Goal: Task Accomplishment & Management: Manage account settings

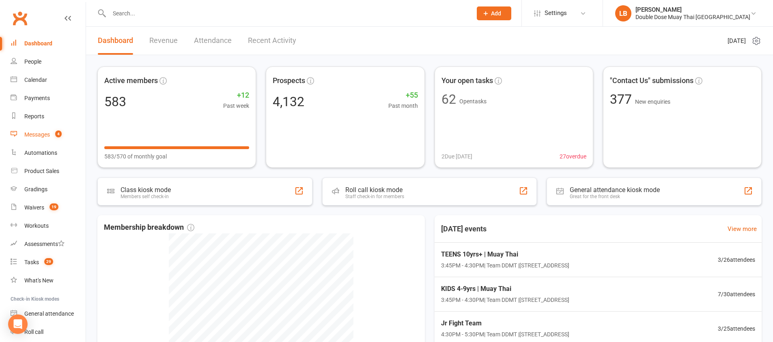
click at [51, 132] on link "Messages 4" at bounding box center [48, 135] width 75 height 18
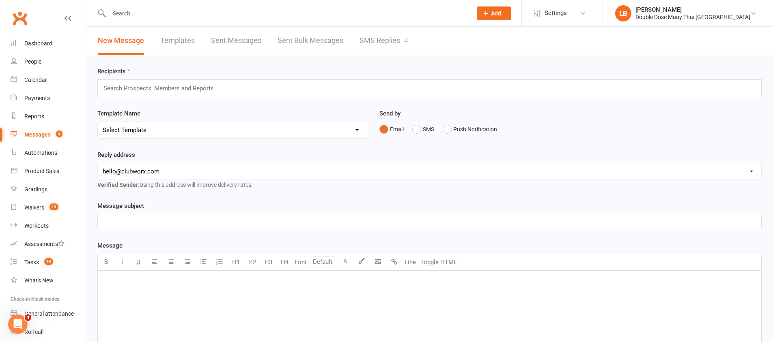
click at [397, 39] on link "SMS Replies 4" at bounding box center [384, 41] width 49 height 28
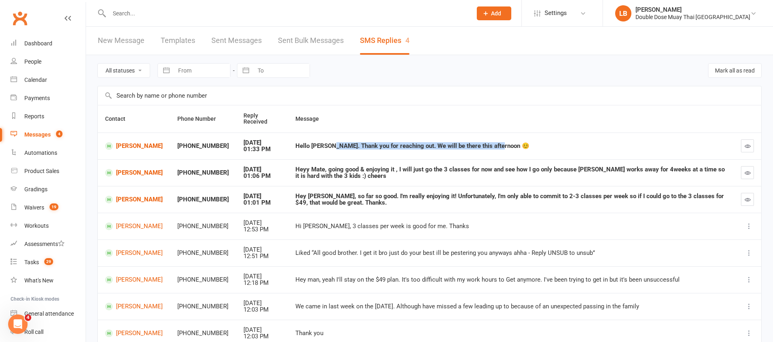
drag, startPoint x: 352, startPoint y: 146, endPoint x: 453, endPoint y: 151, distance: 100.7
click at [453, 151] on td "Hello [PERSON_NAME]. Thank you for reaching out. We will be there this afternoo…" at bounding box center [511, 146] width 446 height 27
click at [452, 151] on td "Hello [PERSON_NAME]. Thank you for reaching out. We will be there this afternoo…" at bounding box center [511, 146] width 446 height 27
click at [748, 143] on icon "button" at bounding box center [748, 146] width 6 height 6
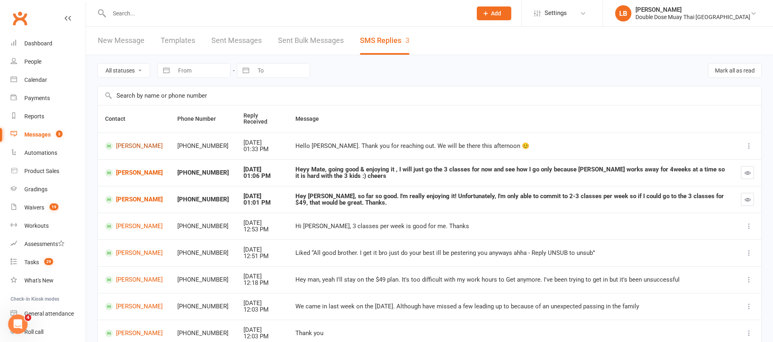
click at [123, 142] on link "[PERSON_NAME]" at bounding box center [134, 146] width 58 height 8
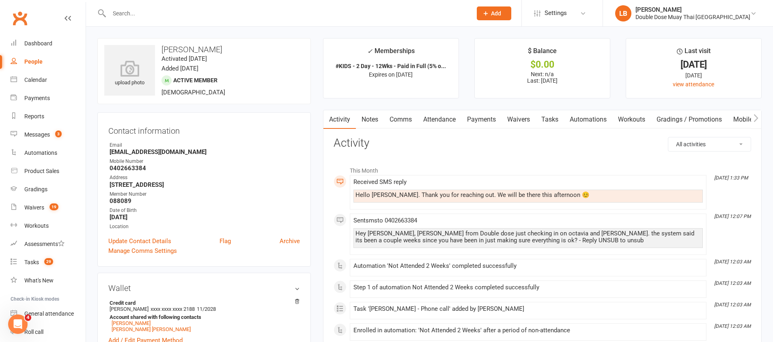
click at [548, 116] on link "Tasks" at bounding box center [550, 119] width 28 height 19
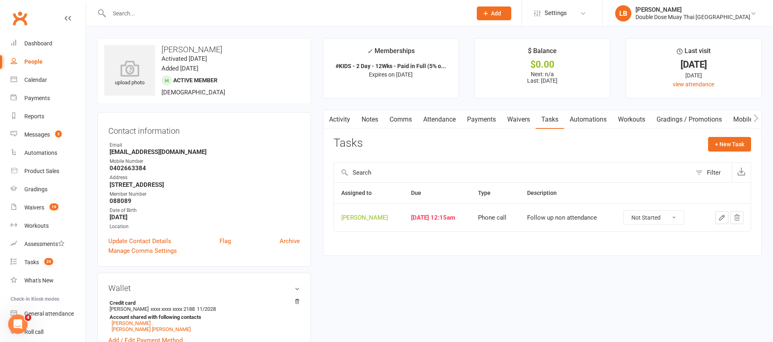
click at [646, 215] on select "Not Started In Progress Waiting Complete" at bounding box center [654, 218] width 60 height 14
select select "unstarted"
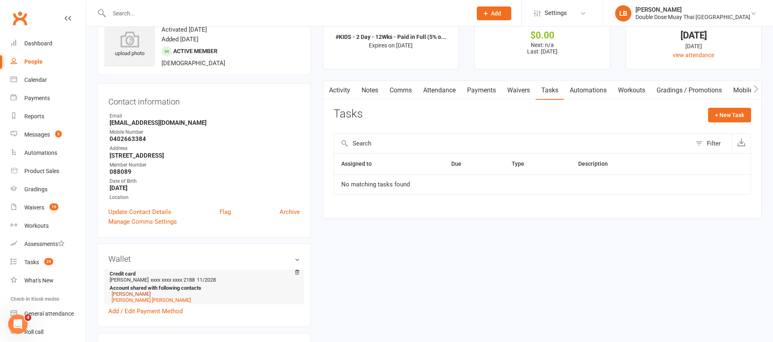
scroll to position [30, 0]
click at [139, 301] on link "[PERSON_NAME] [PERSON_NAME]" at bounding box center [151, 300] width 79 height 6
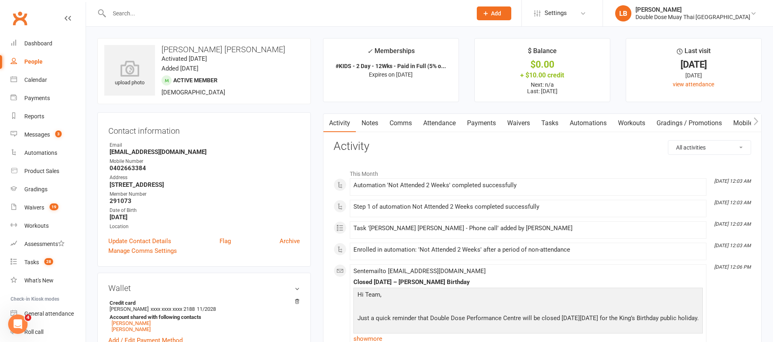
click at [555, 118] on link "Tasks" at bounding box center [550, 123] width 28 height 19
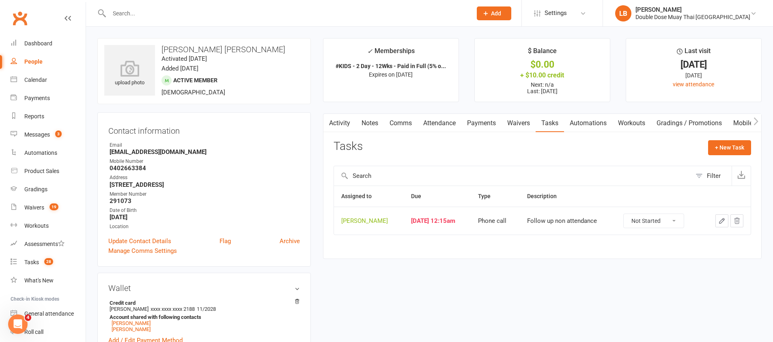
click at [662, 222] on select "Not Started In Progress Waiting Complete" at bounding box center [654, 221] width 60 height 14
select select "unstarted"
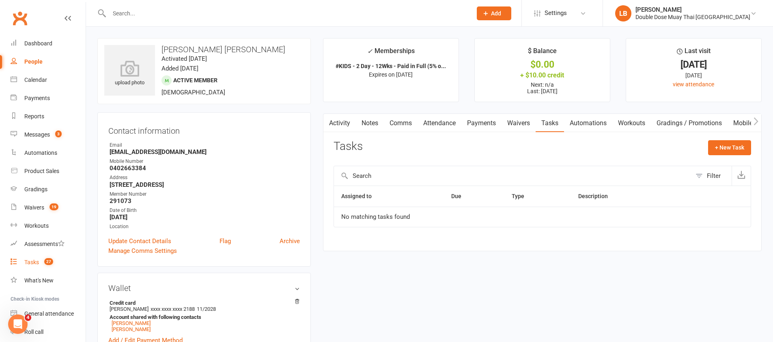
click at [43, 256] on link "Tasks 27" at bounding box center [48, 263] width 75 height 18
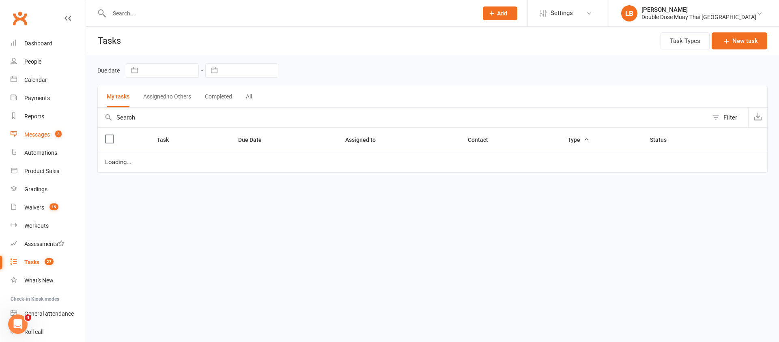
click at [52, 141] on link "Messages 3" at bounding box center [48, 135] width 75 height 18
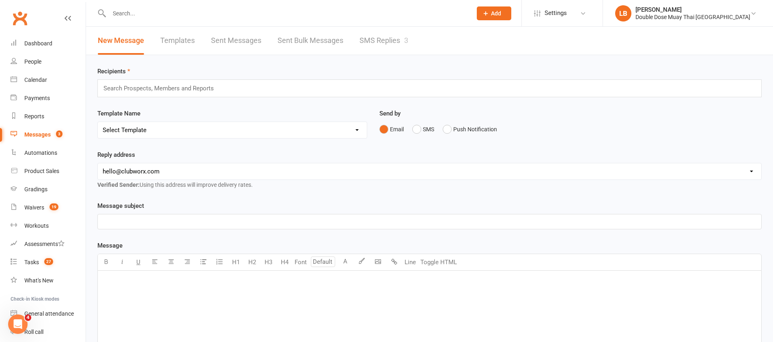
click at [380, 36] on link "SMS Replies 3" at bounding box center [384, 41] width 49 height 28
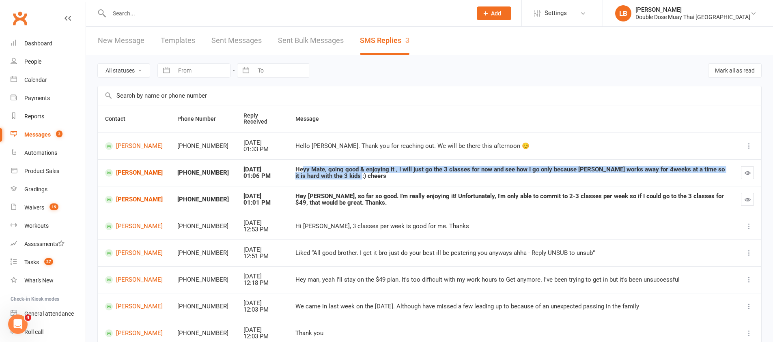
drag, startPoint x: 295, startPoint y: 170, endPoint x: 391, endPoint y: 181, distance: 96.3
click at [391, 181] on td "Heyy Mate, going good & enjoying it , I will just go the 3 classes for now and …" at bounding box center [511, 172] width 446 height 27
click at [390, 181] on td "Heyy Mate, going good & enjoying it , I will just go the 3 classes for now and …" at bounding box center [511, 172] width 446 height 27
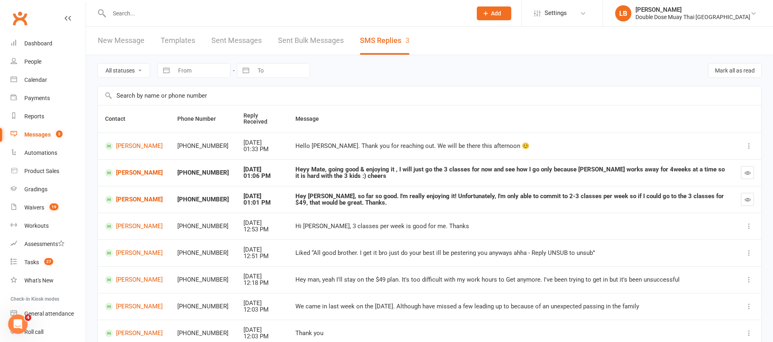
drag, startPoint x: 335, startPoint y: 169, endPoint x: 433, endPoint y: 188, distance: 100.4
click at [433, 188] on tbody "[PERSON_NAME] +61402663384 [DATE] 01:33 PM Hello [PERSON_NAME]. Thank you for r…" at bounding box center [429, 267] width 663 height 268
click at [136, 171] on link "[PERSON_NAME]" at bounding box center [134, 173] width 58 height 8
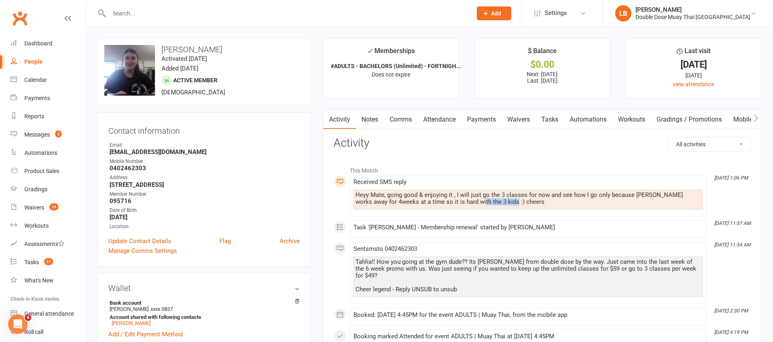
drag, startPoint x: 463, startPoint y: 200, endPoint x: 498, endPoint y: 201, distance: 34.1
click at [498, 201] on div "Heyy Mate, going good & enjoying it , I will just go the 3 classes for now and …" at bounding box center [527, 199] width 345 height 14
drag, startPoint x: 506, startPoint y: 201, endPoint x: 510, endPoint y: 200, distance: 4.5
click at [506, 201] on div "Heyy Mate, going good & enjoying it , I will just go the 3 classes for now and …" at bounding box center [527, 199] width 345 height 14
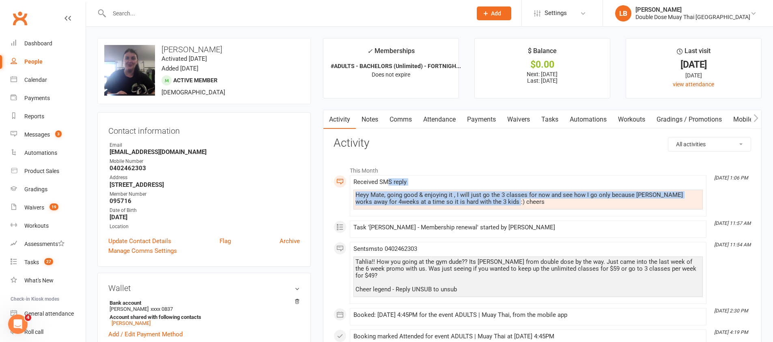
drag, startPoint x: 386, startPoint y: 118, endPoint x: 390, endPoint y: 117, distance: 4.1
click at [386, 117] on link "Comms" at bounding box center [401, 119] width 34 height 19
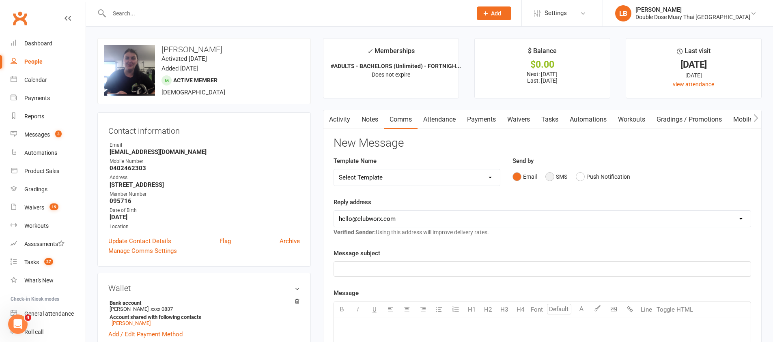
click at [555, 180] on button "SMS" at bounding box center [556, 176] width 22 height 15
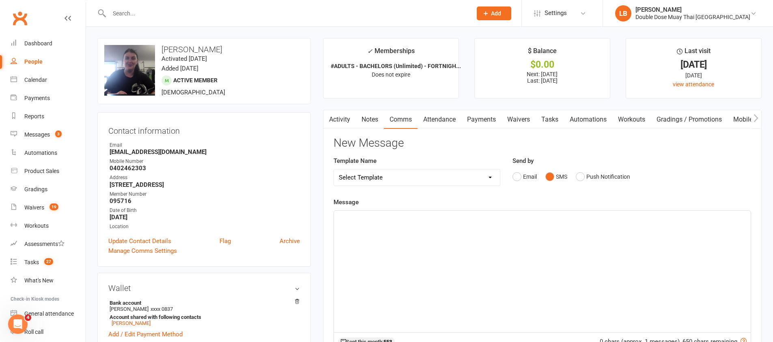
click at [446, 225] on div "﻿" at bounding box center [542, 272] width 417 height 122
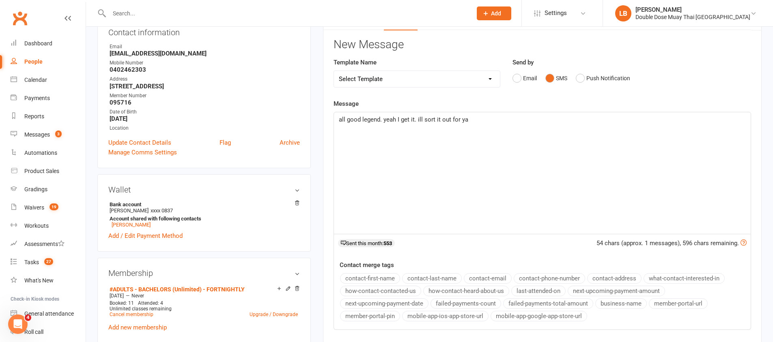
scroll to position [260, 0]
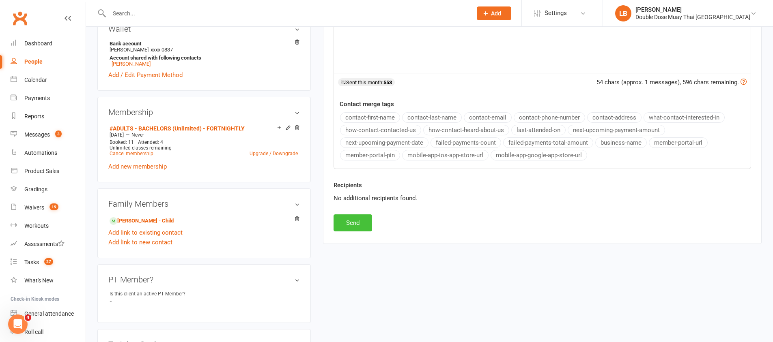
click at [358, 225] on button "Send" at bounding box center [353, 223] width 39 height 17
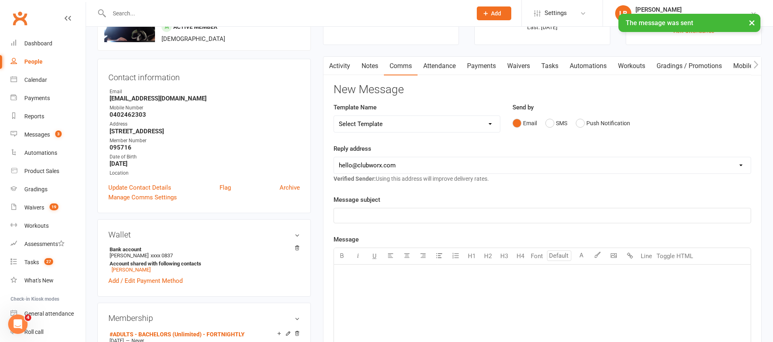
scroll to position [0, 0]
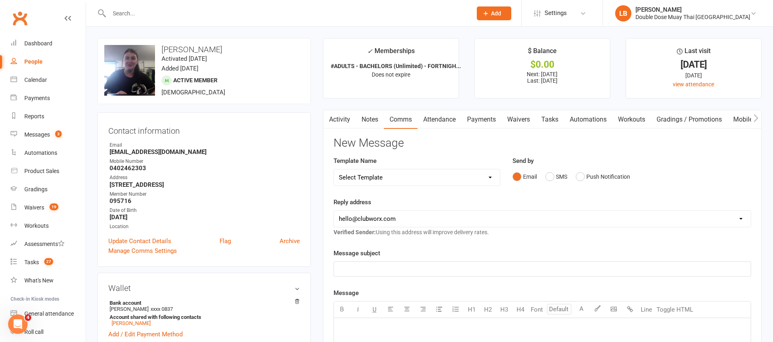
click at [479, 113] on link "Payments" at bounding box center [481, 119] width 40 height 19
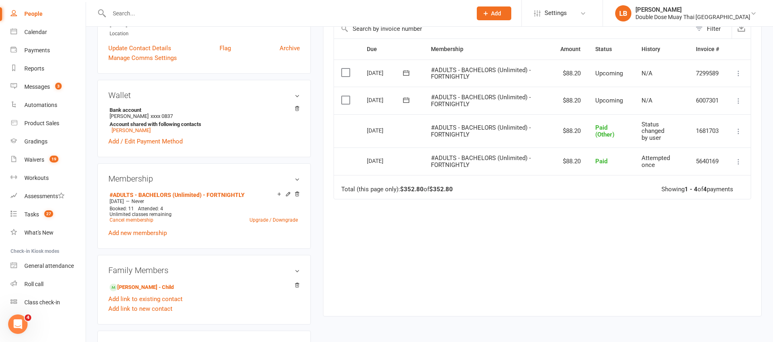
scroll to position [277, 0]
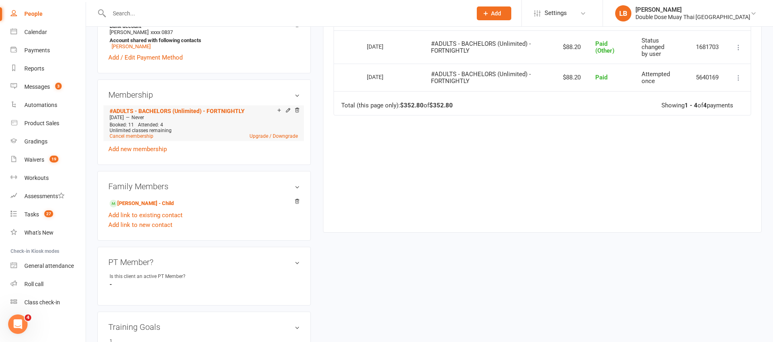
click at [278, 132] on div "Unlimited classes remaining" at bounding box center [204, 131] width 188 height 6
click at [280, 142] on div "#ADULTS - BACHELORS (Unlimited) - FORTNIGHTLY [DATE] — Never Booked: 11 Attende…" at bounding box center [204, 130] width 192 height 49
click at [281, 136] on link "Upgrade / Downgrade" at bounding box center [274, 137] width 48 height 6
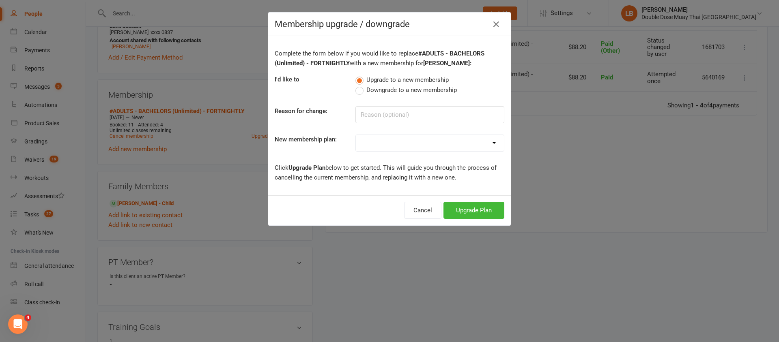
click at [356, 91] on label "Downgrade to a new membership" at bounding box center [405, 90] width 101 height 10
click at [356, 85] on input "Downgrade to a new membership" at bounding box center [357, 85] width 5 height 0
click at [356, 91] on label "Downgrade to a new membership" at bounding box center [405, 90] width 101 height 10
click at [356, 85] on input "Downgrade to a new membership" at bounding box center [357, 85] width 5 height 0
click at [370, 118] on input at bounding box center [429, 114] width 149 height 17
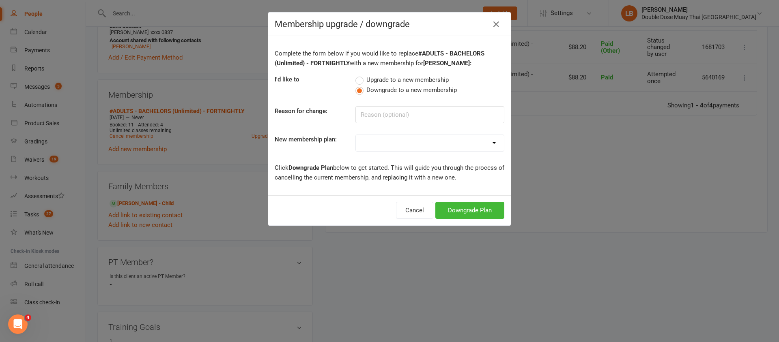
click at [422, 153] on div "Complete the form below if you would like to replace #ADULTS - BACHELORS (Unlim…" at bounding box center [389, 115] width 243 height 159
click at [422, 146] on select "#KIDS - 1 Day - WEEKLY #KIDS - 1 Day - FORTNIGHTLY #KIDS - 1 Day - 12 Wks - Pai…" at bounding box center [430, 143] width 148 height 16
select select "10"
click at [475, 206] on button "Downgrade Plan" at bounding box center [469, 210] width 69 height 17
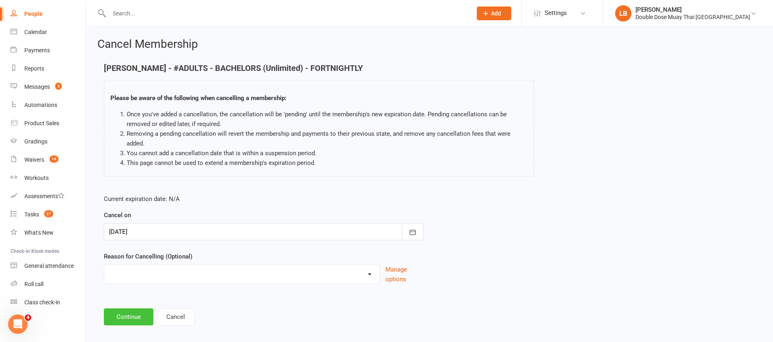
click at [133, 314] on button "Continue" at bounding box center [129, 317] width 50 height 17
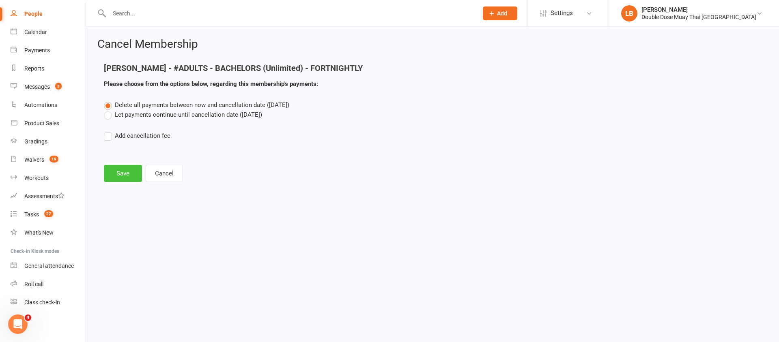
click at [133, 174] on button "Save" at bounding box center [123, 173] width 38 height 17
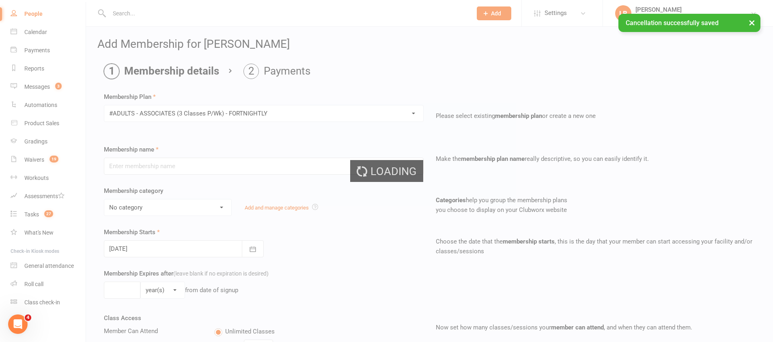
type input "#ADULTS - ASSOCIATES (3 Classes P/Wk) - FORTNIGHTLY"
select select "1"
type input "0"
type input "3"
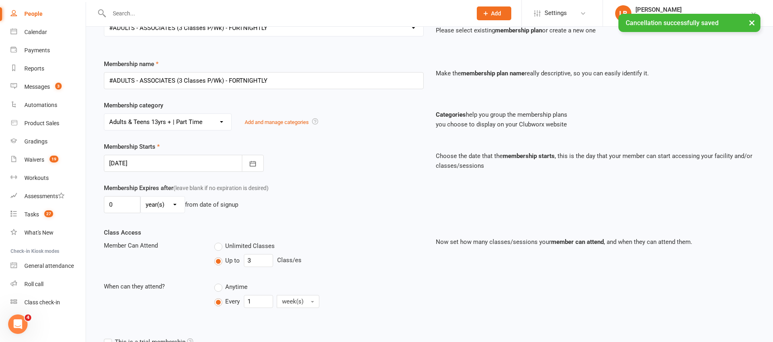
scroll to position [200, 0]
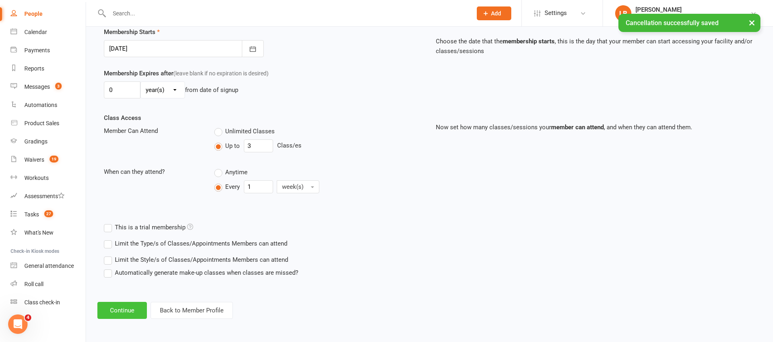
click at [130, 310] on button "Continue" at bounding box center [122, 310] width 50 height 17
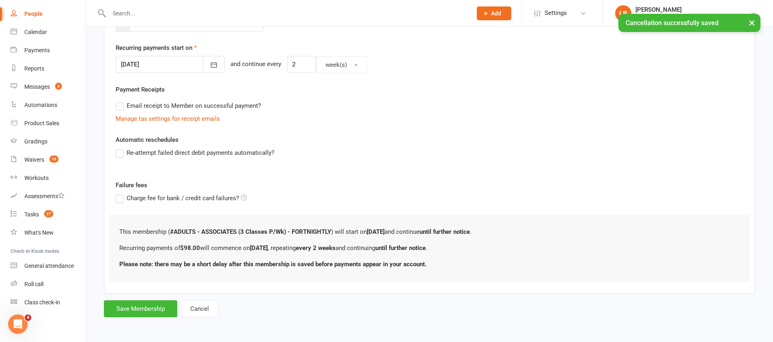
scroll to position [0, 0]
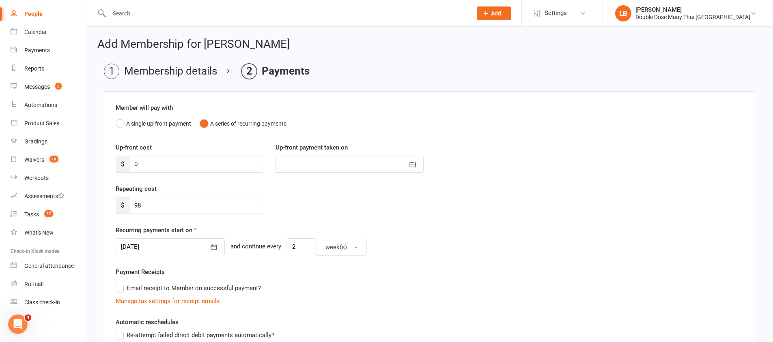
click at [153, 250] on div at bounding box center [170, 247] width 109 height 17
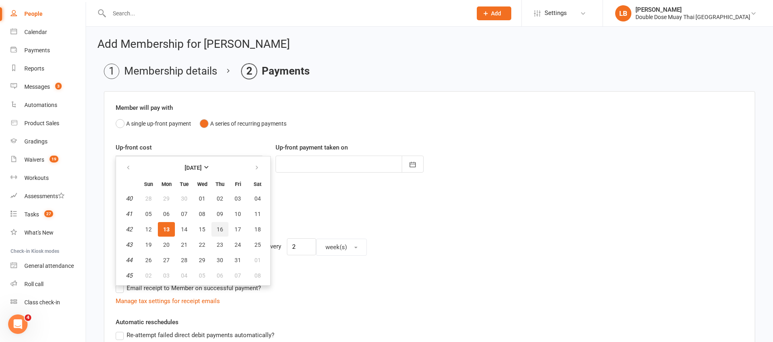
click at [218, 230] on span "16" at bounding box center [220, 229] width 6 height 6
type input "[DATE]"
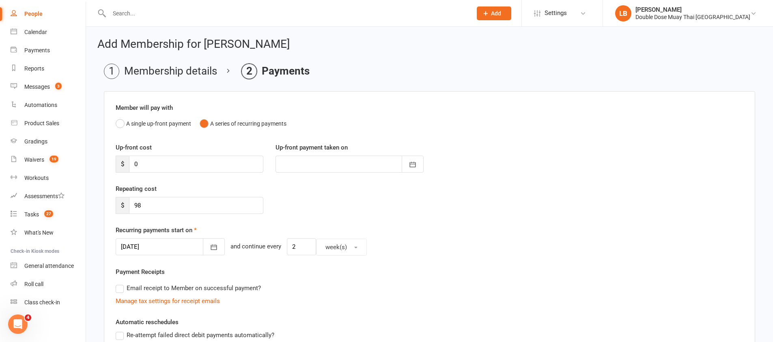
click at [218, 230] on div "Recurring payments start on [DATE] [DATE] Sun Mon Tue Wed Thu Fri Sat 40 28 29 …" at bounding box center [430, 241] width 628 height 30
drag, startPoint x: 142, startPoint y: 203, endPoint x: 133, endPoint y: 201, distance: 9.2
click at [133, 201] on input "98" at bounding box center [196, 205] width 134 height 17
type input "88.20"
paste input "number"
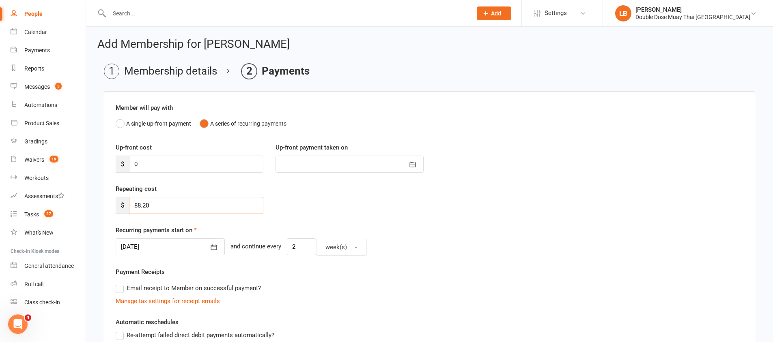
type input "88.20"
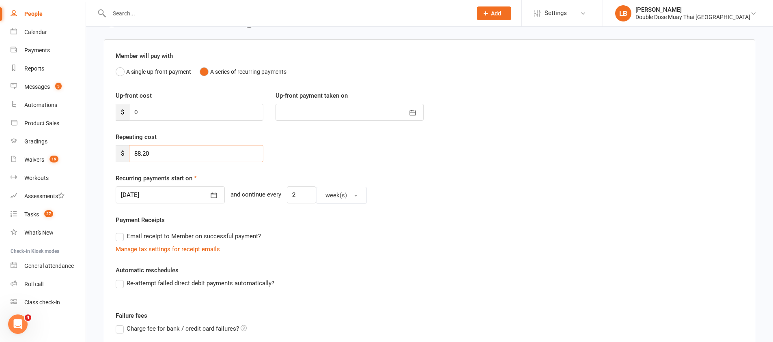
scroll to position [183, 0]
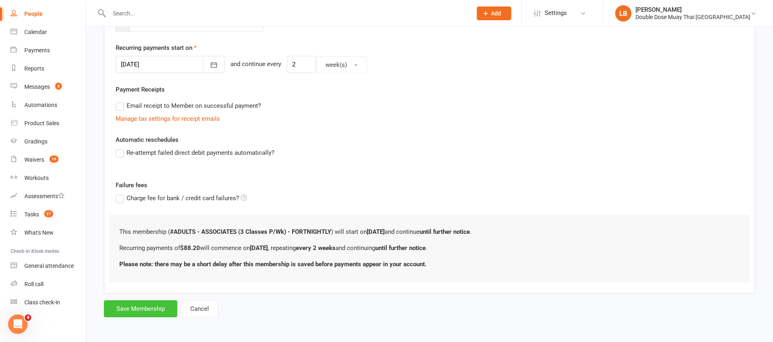
click at [152, 314] on button "Save Membership" at bounding box center [140, 309] width 73 height 17
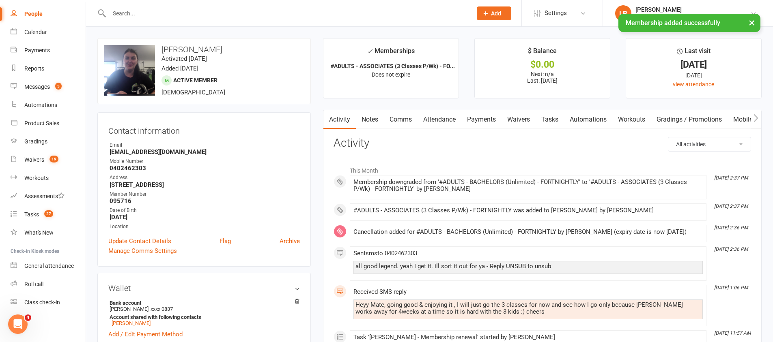
click at [556, 116] on link "Tasks" at bounding box center [550, 119] width 28 height 19
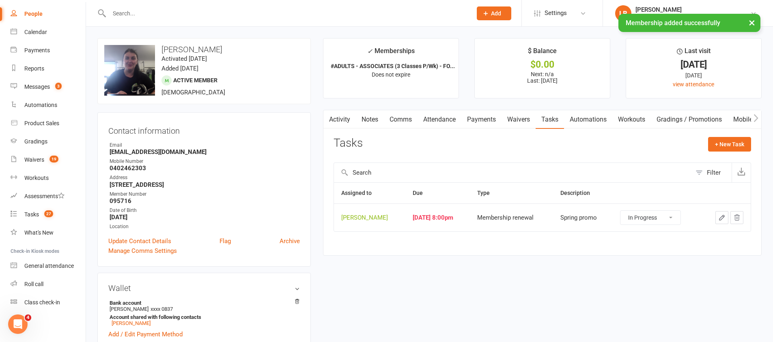
click at [644, 220] on select "Not Started In Progress Waiting Complete" at bounding box center [650, 218] width 60 height 14
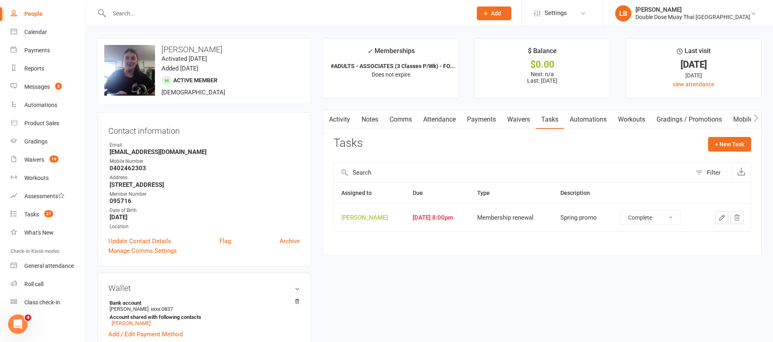
select select "started"
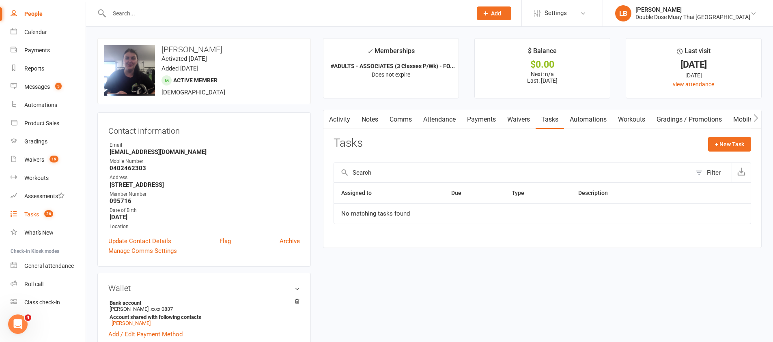
click at [45, 211] on span "26" at bounding box center [48, 214] width 9 height 7
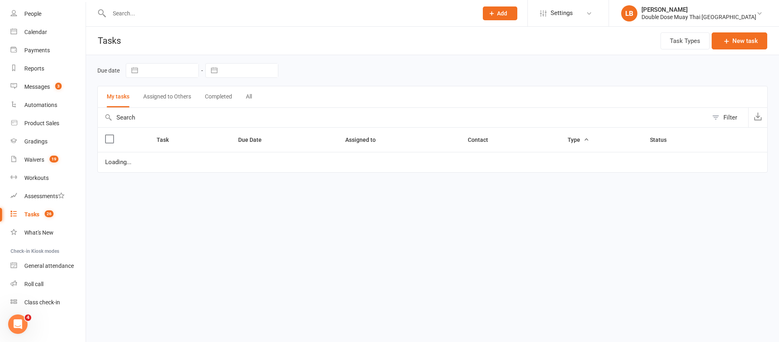
select select "started"
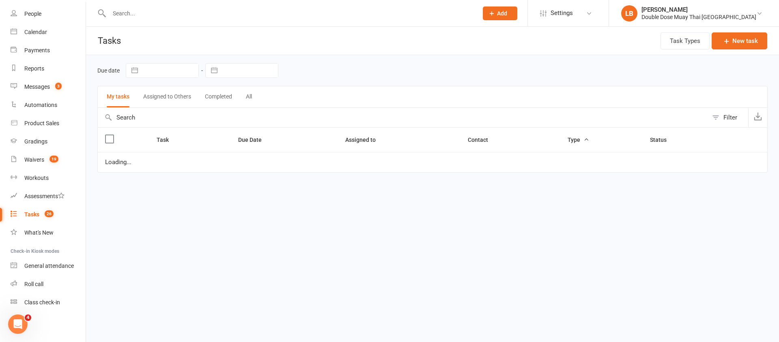
select select "started"
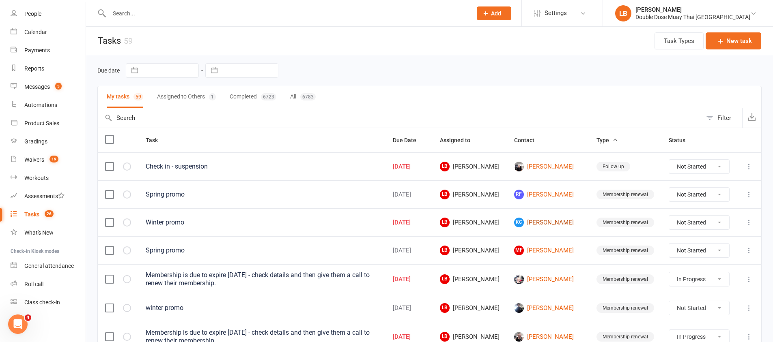
click at [549, 223] on link "[PERSON_NAME] [PERSON_NAME]" at bounding box center [548, 223] width 68 height 10
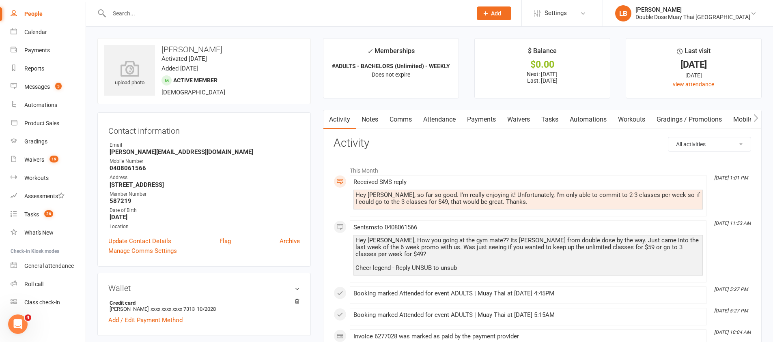
click at [362, 119] on link "Notes" at bounding box center [370, 119] width 28 height 19
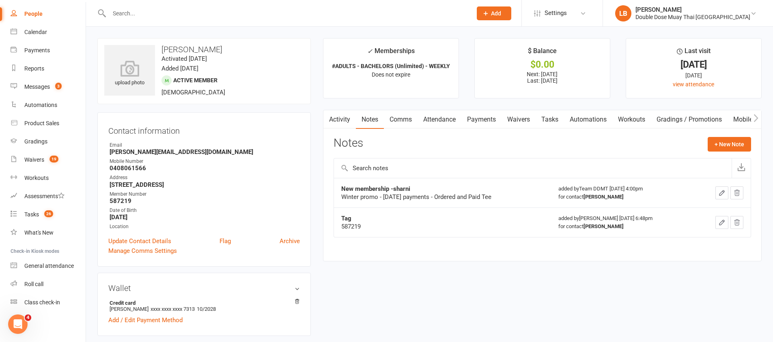
click at [393, 119] on link "Comms" at bounding box center [401, 119] width 34 height 19
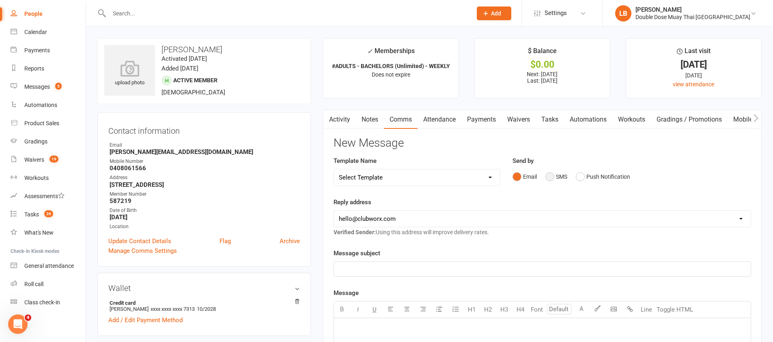
click at [549, 176] on button "SMS" at bounding box center [556, 176] width 22 height 15
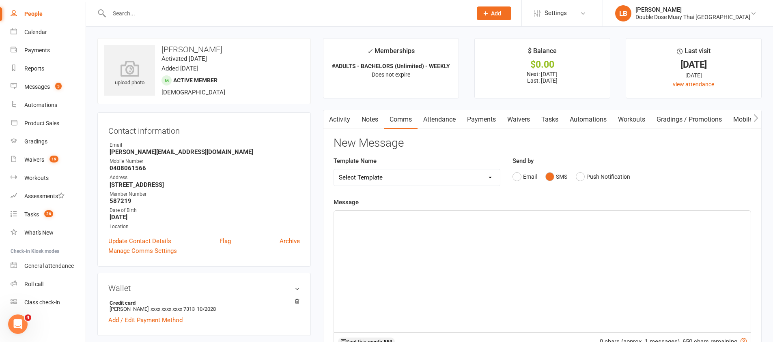
click at [549, 176] on button "SMS" at bounding box center [556, 176] width 22 height 15
click at [516, 233] on div "﻿" at bounding box center [542, 272] width 417 height 122
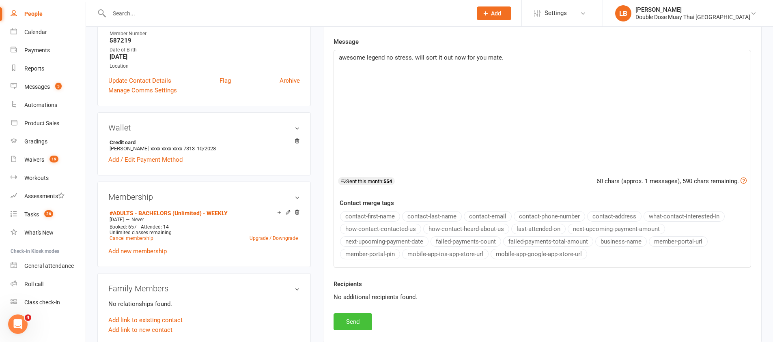
scroll to position [166, 0]
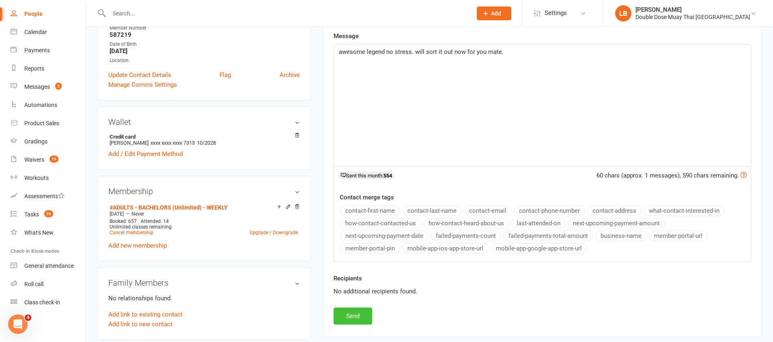
click at [366, 310] on button "Send" at bounding box center [353, 316] width 39 height 17
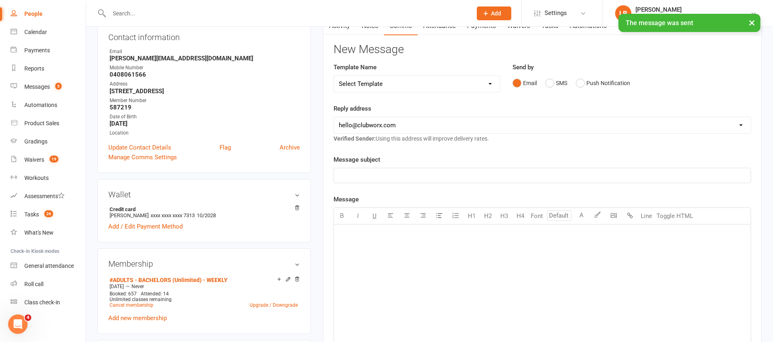
scroll to position [0, 0]
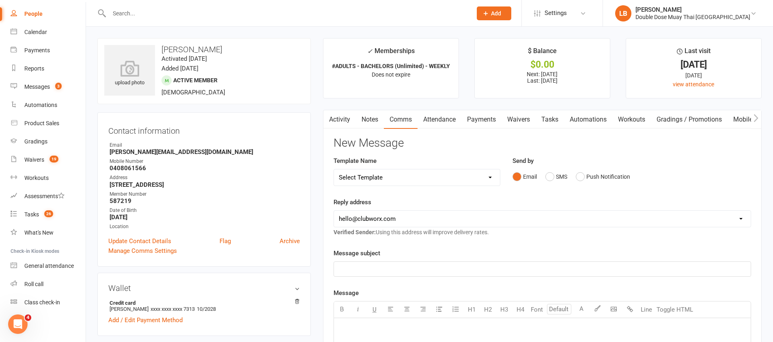
click at [469, 114] on link "Payments" at bounding box center [481, 119] width 40 height 19
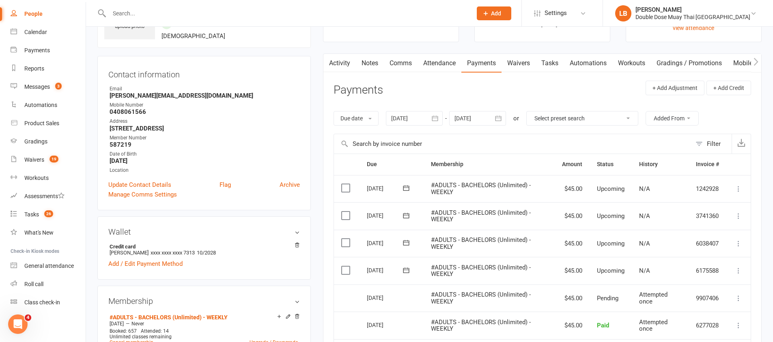
scroll to position [61, 0]
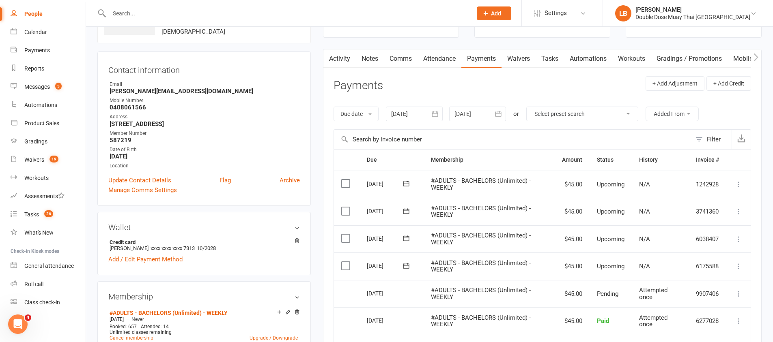
drag, startPoint x: 591, startPoint y: 297, endPoint x: 519, endPoint y: 286, distance: 72.3
click at [533, 291] on tr "Select this [DATE] [PERSON_NAME] #ADULTS - BACHELORS (Unlimited) - WEEKLY $45.0…" at bounding box center [542, 294] width 417 height 28
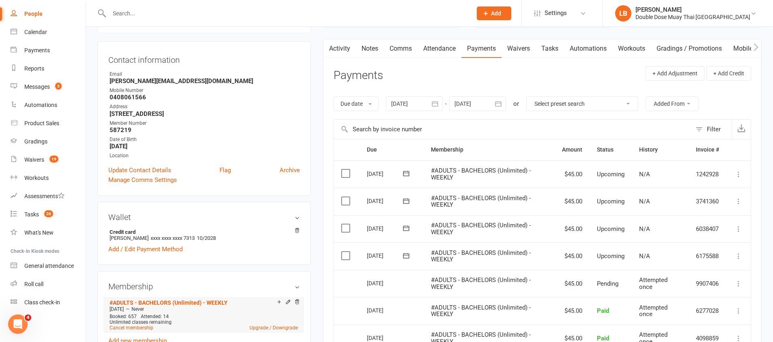
scroll to position [71, 0]
click at [267, 331] on li "#ADULTS - BACHELORS (Unlimited) - WEEKLY [DATE] — Never Booked: 657 Attended: 1…" at bounding box center [204, 315] width 192 height 36
click at [268, 328] on link "Upgrade / Downgrade" at bounding box center [274, 328] width 48 height 6
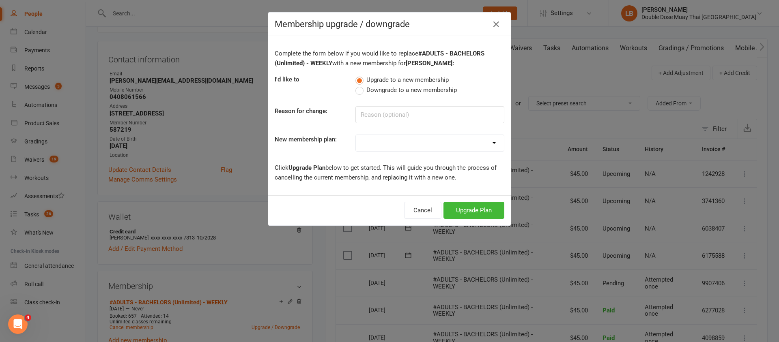
click at [361, 86] on label "Downgrade to a new membership" at bounding box center [405, 90] width 101 height 10
click at [361, 85] on input "Downgrade to a new membership" at bounding box center [357, 85] width 5 height 0
click at [365, 100] on div "Complete the form below if you would like to replace #ADULTS - BACHELORS (Unlim…" at bounding box center [389, 115] width 243 height 159
click at [377, 117] on input at bounding box center [429, 114] width 149 height 17
click at [411, 135] on select "#KIDS - 1 Day - WEEKLY #KIDS - 1 Day - FORTNIGHTLY #KIDS - 1 Day - 12 Wks - Pai…" at bounding box center [430, 143] width 148 height 16
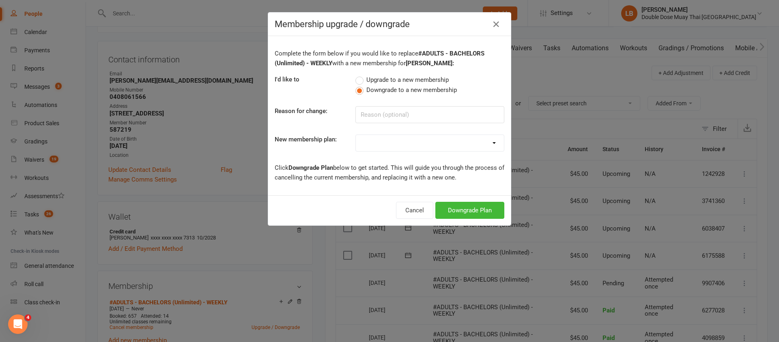
select select "9"
click at [452, 200] on div "Cancel Downgrade Plan" at bounding box center [389, 211] width 243 height 30
click at [455, 210] on button "Downgrade Plan" at bounding box center [469, 210] width 69 height 17
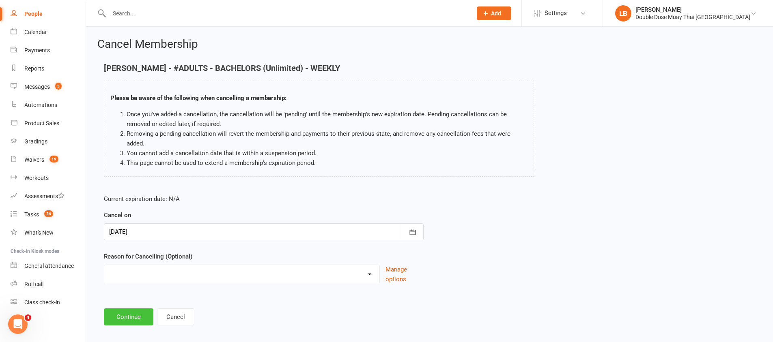
click at [129, 318] on button "Continue" at bounding box center [129, 317] width 50 height 17
click at [129, 318] on html "Prospect Member Non-attending contact Class / event Appointment Grading event T…" at bounding box center [386, 175] width 773 height 350
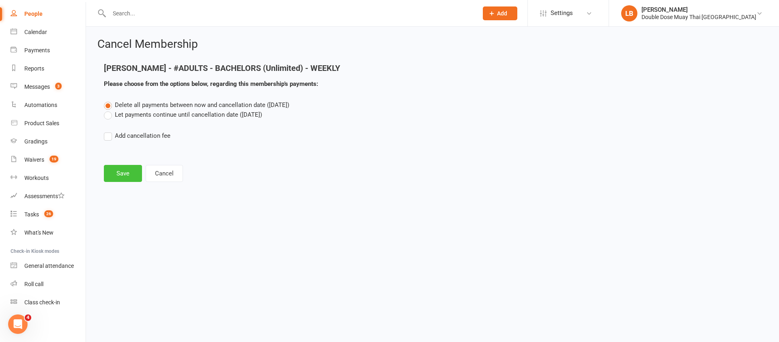
click at [131, 170] on button "Save" at bounding box center [123, 173] width 38 height 17
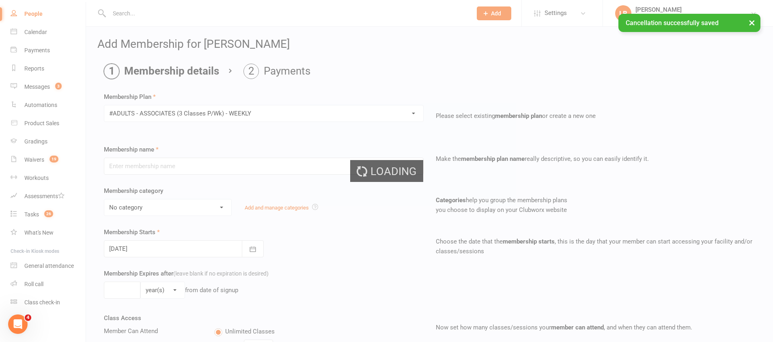
type input "#ADULTS - ASSOCIATES (3 Classes P/Wk) - WEEKLY"
select select "1"
type input "0"
type input "3"
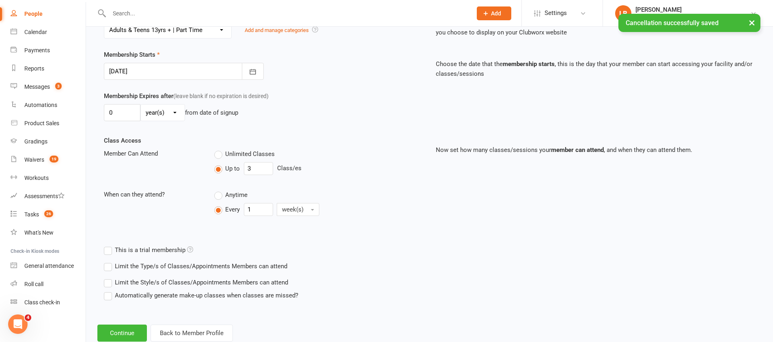
scroll to position [200, 0]
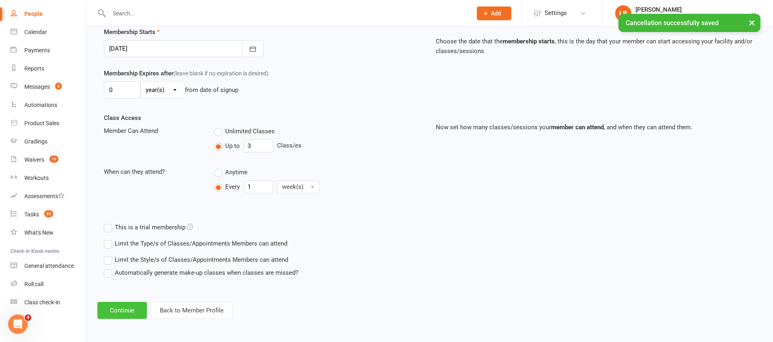
click at [124, 317] on button "Continue" at bounding box center [122, 310] width 50 height 17
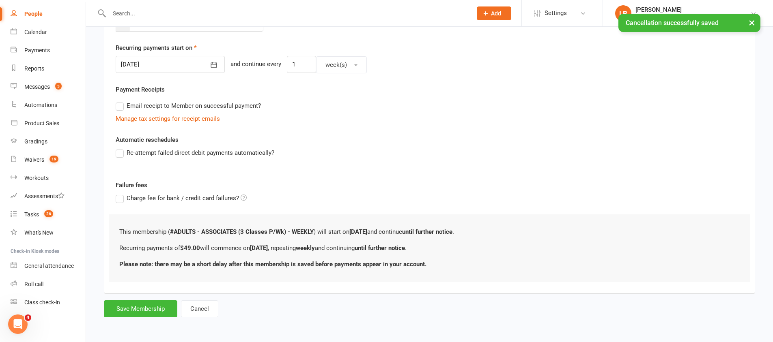
scroll to position [0, 0]
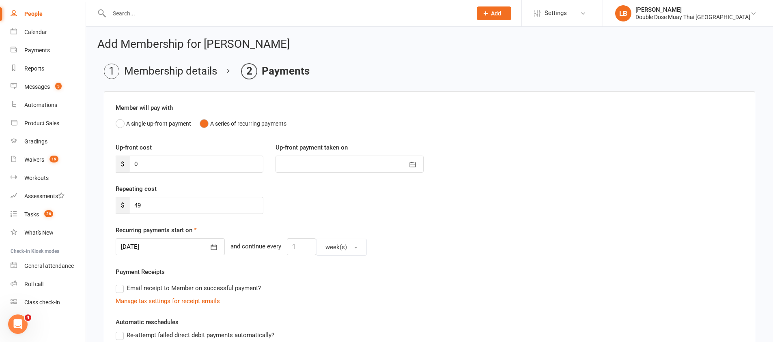
click at [150, 230] on label "Recurring payments start on" at bounding box center [156, 231] width 81 height 10
click at [167, 244] on div at bounding box center [170, 247] width 109 height 17
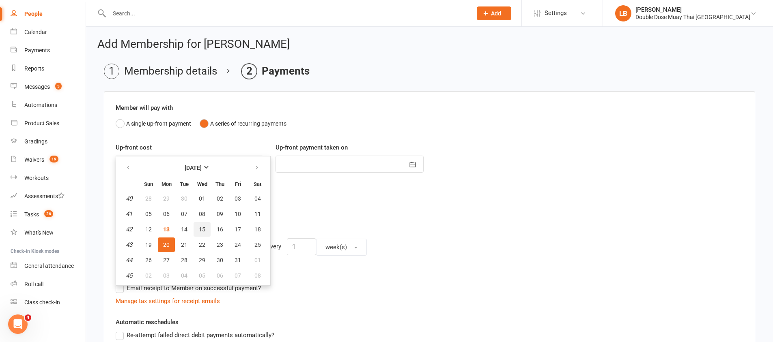
click at [204, 229] on span "15" at bounding box center [202, 229] width 6 height 6
type input "[DATE]"
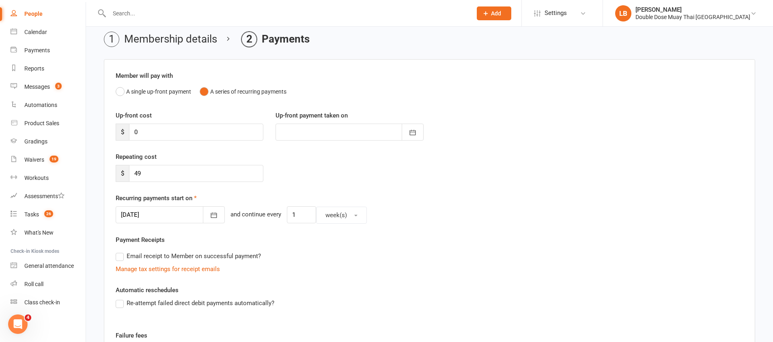
scroll to position [174, 0]
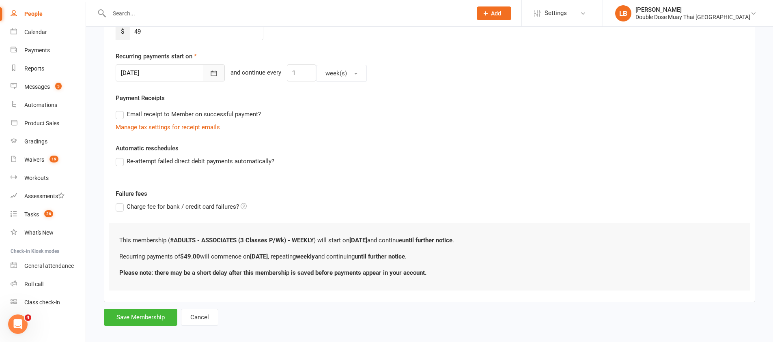
click at [203, 78] on button "button" at bounding box center [214, 73] width 22 height 17
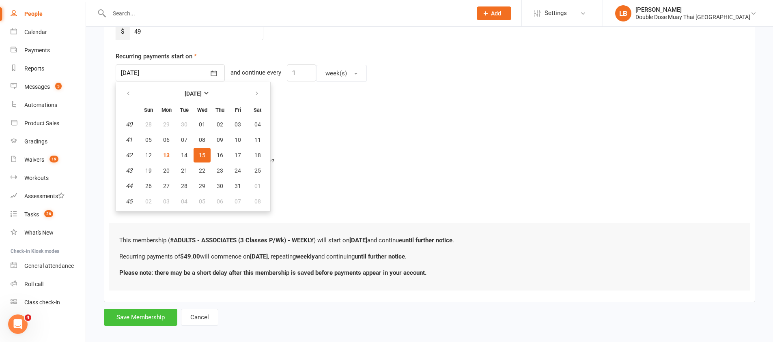
click at [137, 315] on button "Save Membership" at bounding box center [140, 317] width 73 height 17
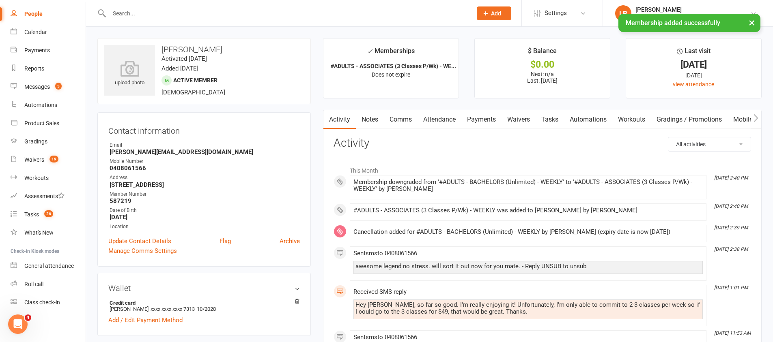
click at [558, 116] on link "Tasks" at bounding box center [550, 119] width 28 height 19
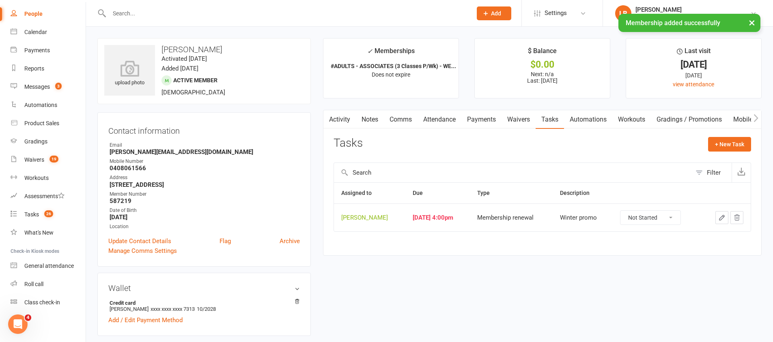
click at [647, 215] on select "Not Started In Progress Waiting Complete" at bounding box center [650, 218] width 60 height 14
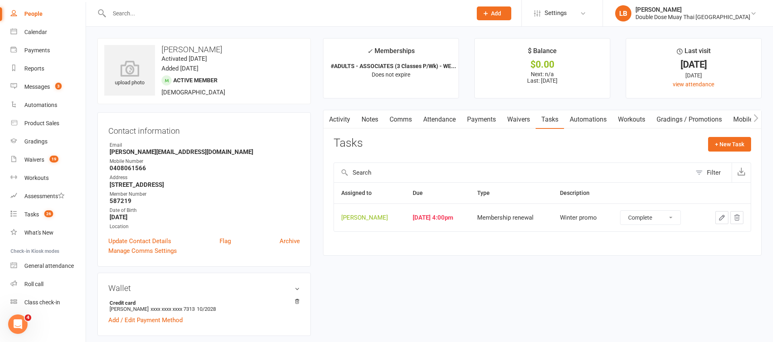
select select "unstarted"
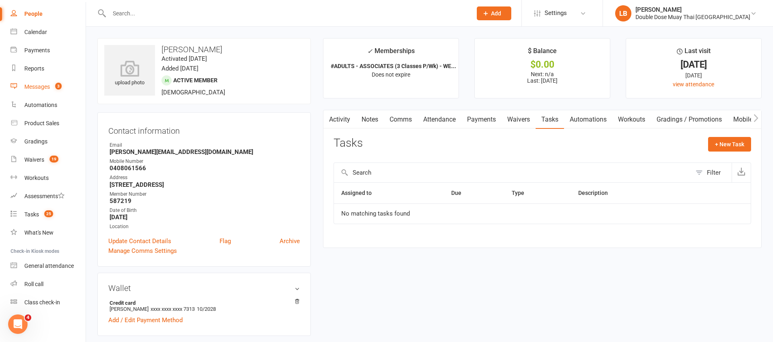
click at [61, 89] on count-badge "3" at bounding box center [56, 87] width 11 height 6
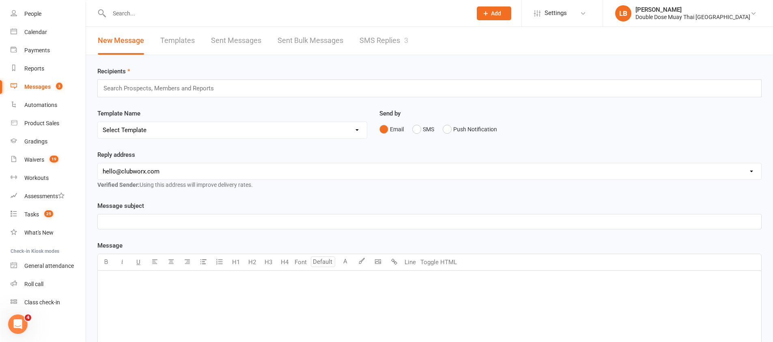
click at [390, 41] on link "SMS Replies 3" at bounding box center [384, 41] width 49 height 28
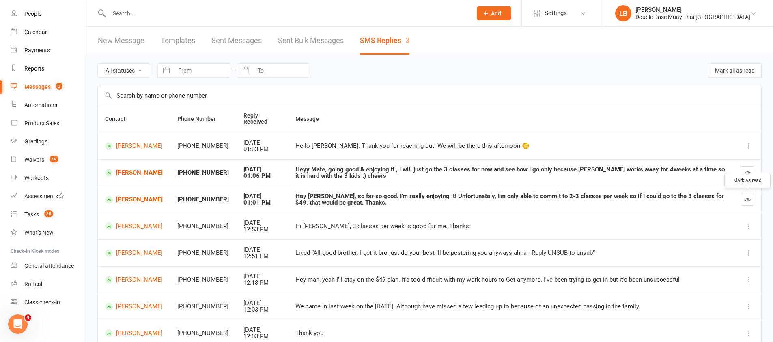
click at [745, 198] on icon "button" at bounding box center [748, 200] width 6 height 6
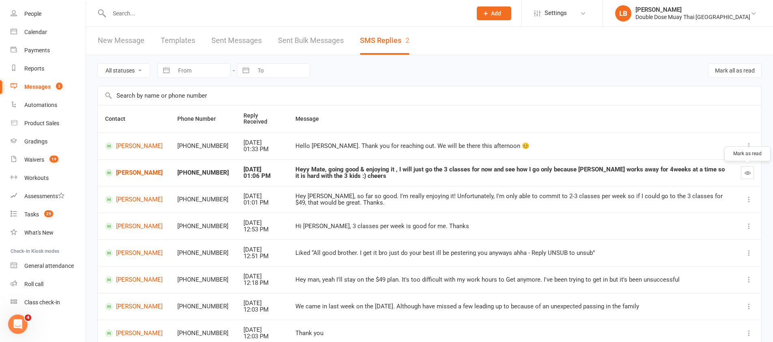
click at [743, 170] on button "button" at bounding box center [747, 172] width 13 height 13
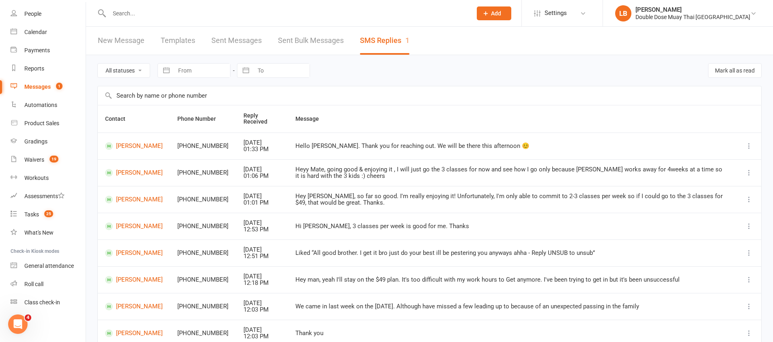
click at [43, 87] on div "Messages" at bounding box center [37, 87] width 26 height 6
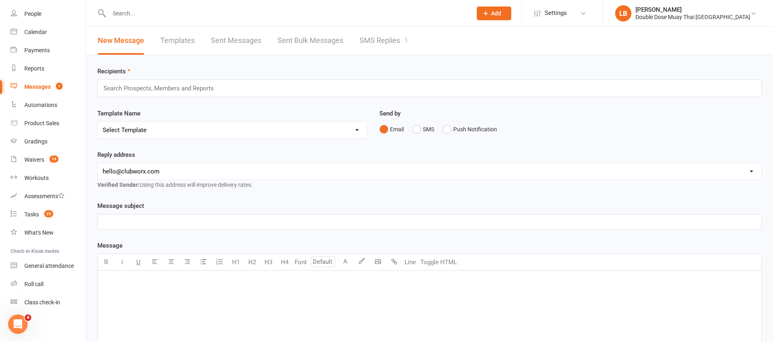
click at [401, 39] on link "SMS Replies 1" at bounding box center [384, 41] width 49 height 28
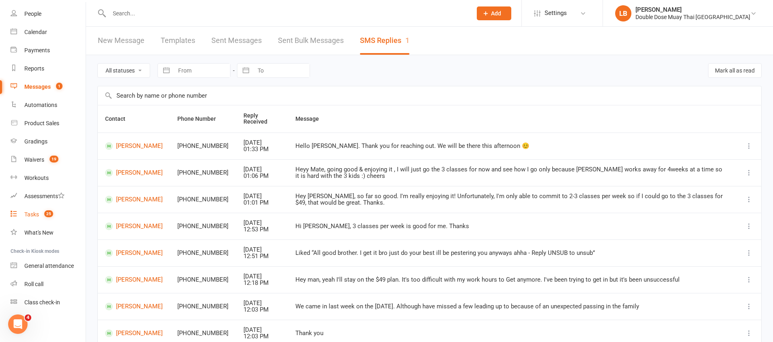
click at [43, 214] on count-badge "25" at bounding box center [46, 214] width 13 height 6
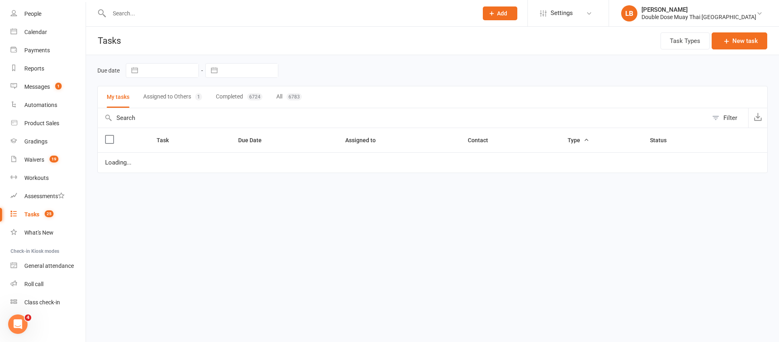
select select "started"
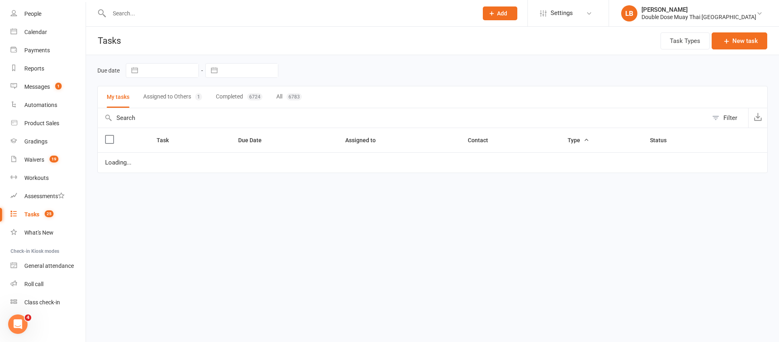
select select "started"
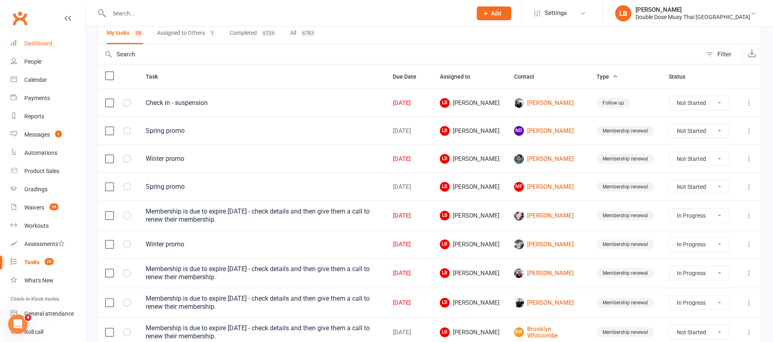
click at [41, 42] on div "Dashboard" at bounding box center [38, 43] width 28 height 6
